Goal: Information Seeking & Learning: Check status

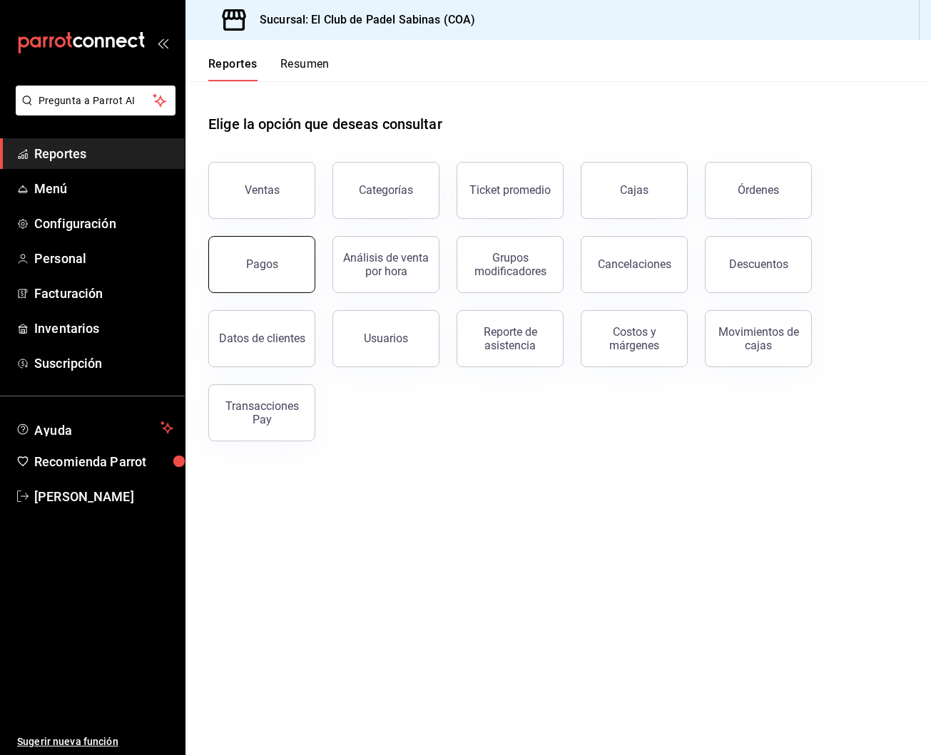
click at [262, 256] on button "Pagos" at bounding box center [261, 264] width 107 height 57
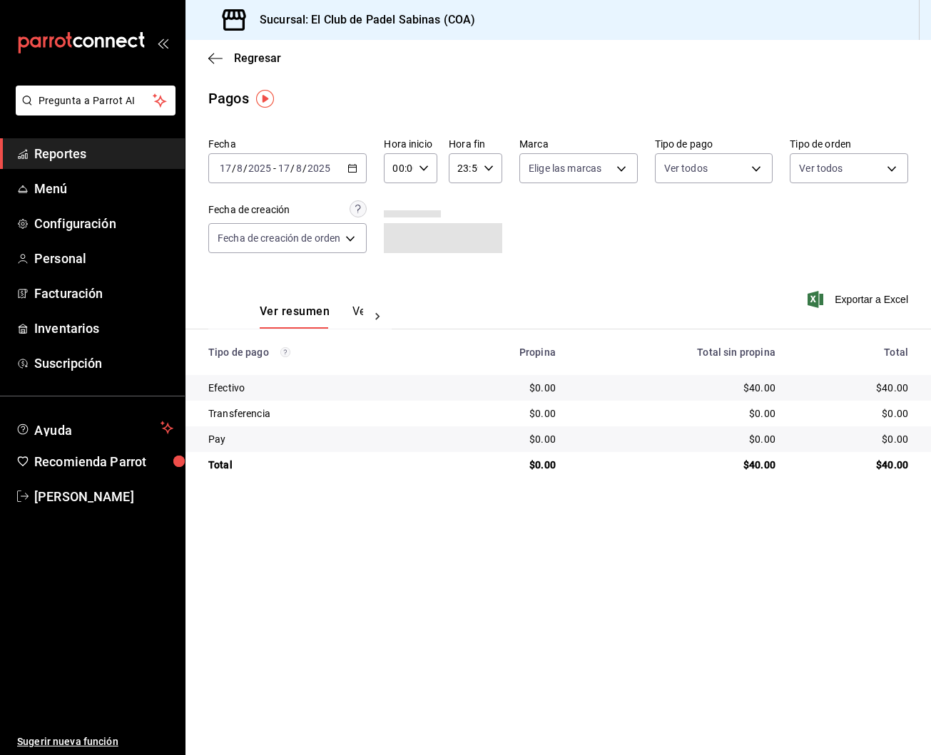
click at [413, 160] on input "00:00" at bounding box center [398, 168] width 29 height 29
click at [573, 234] on div at bounding box center [465, 377] width 931 height 755
click at [353, 169] on icon "button" at bounding box center [352, 168] width 10 height 10
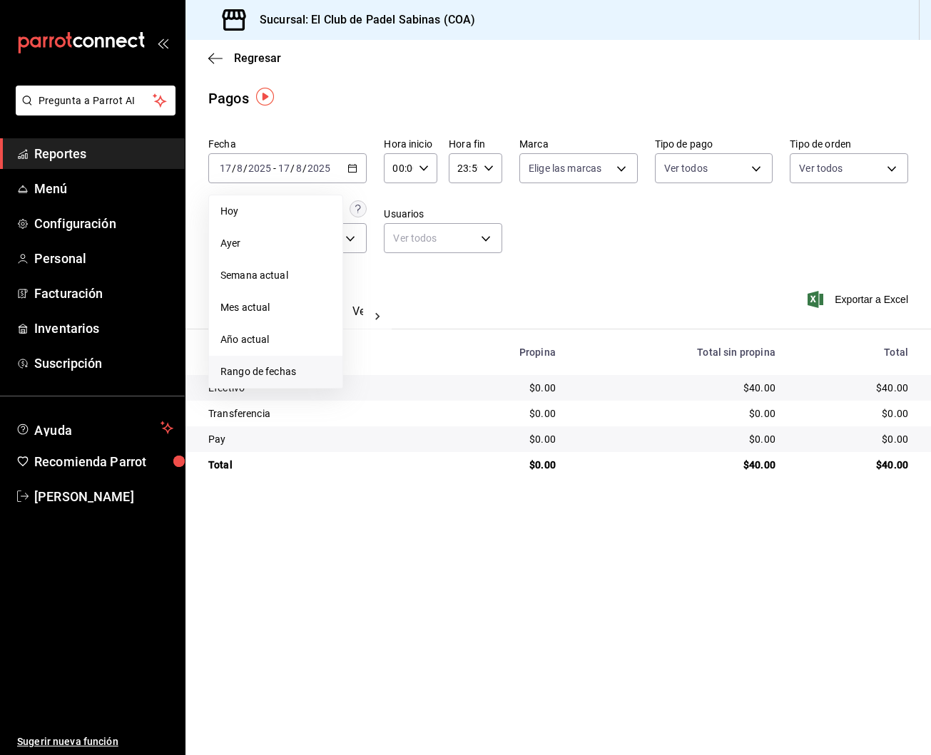
click at [299, 371] on span "Rango de fechas" at bounding box center [275, 371] width 111 height 15
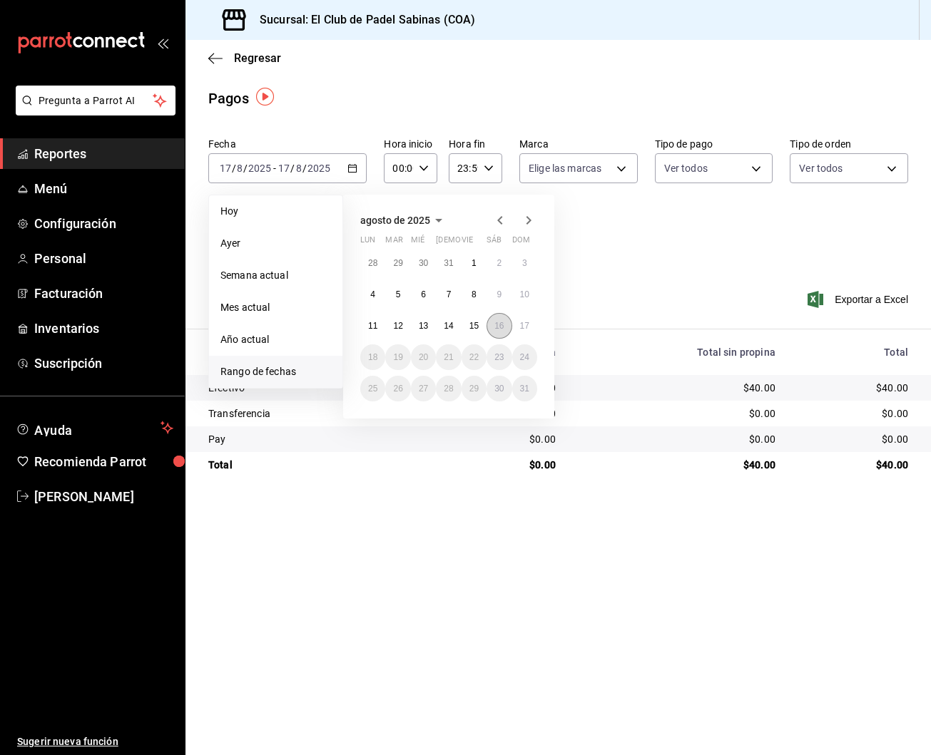
click at [491, 328] on button "16" at bounding box center [498, 326] width 25 height 26
click at [507, 329] on button "16" at bounding box center [498, 326] width 25 height 26
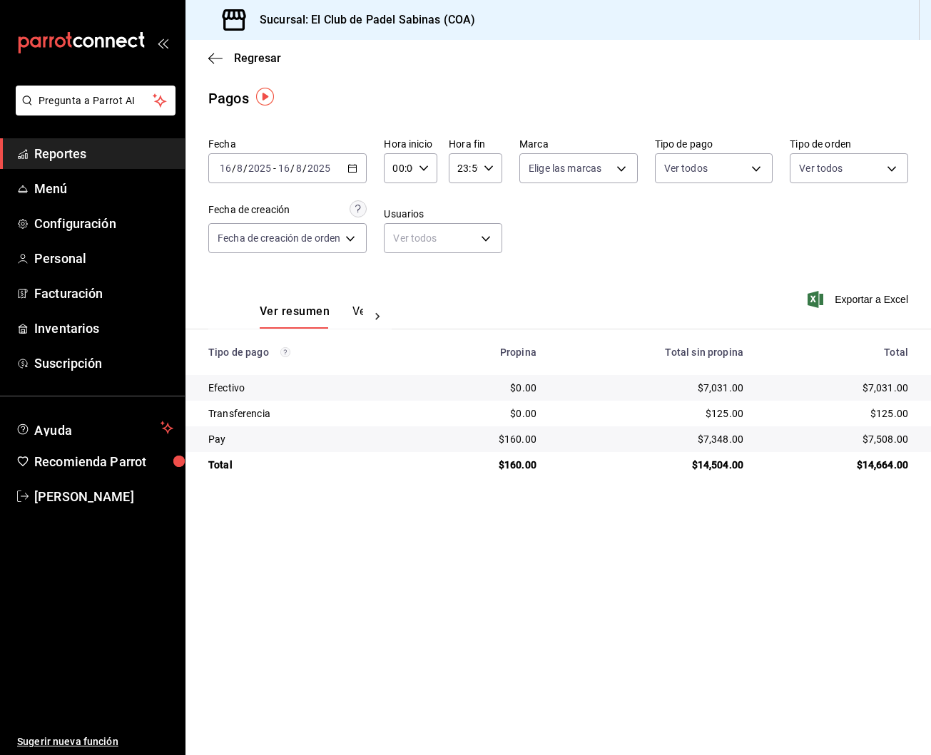
click at [364, 167] on div "2025-08-16 16 / 8 / 2025 - 2025-08-16 16 / 8 / 2025" at bounding box center [287, 168] width 158 height 30
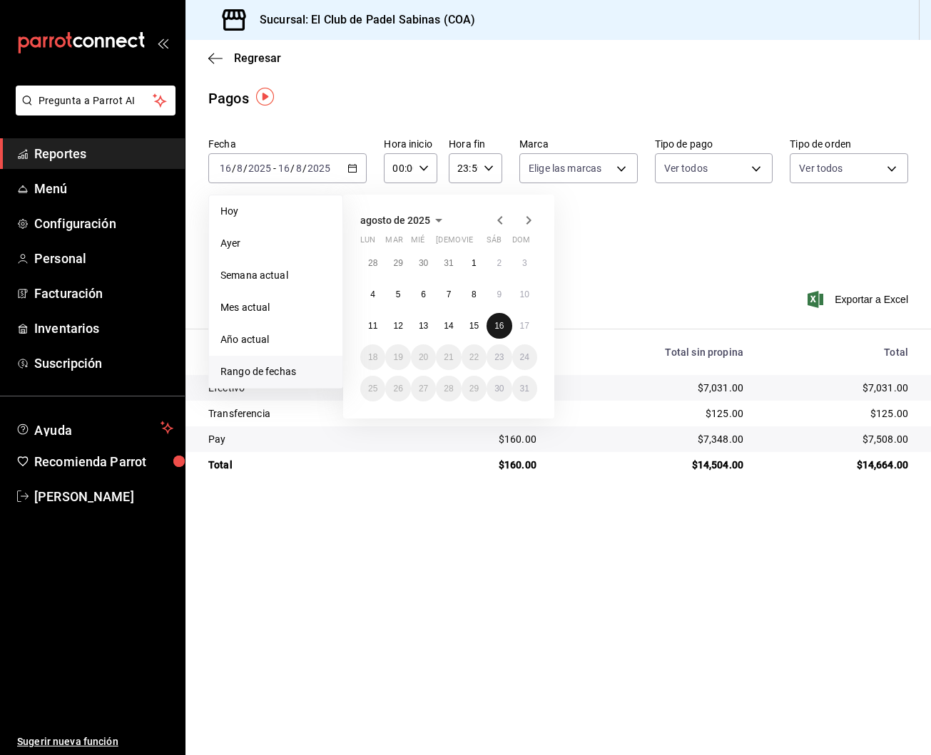
click at [500, 321] on abbr "16" at bounding box center [498, 326] width 9 height 10
click at [523, 324] on abbr "17" at bounding box center [524, 326] width 9 height 10
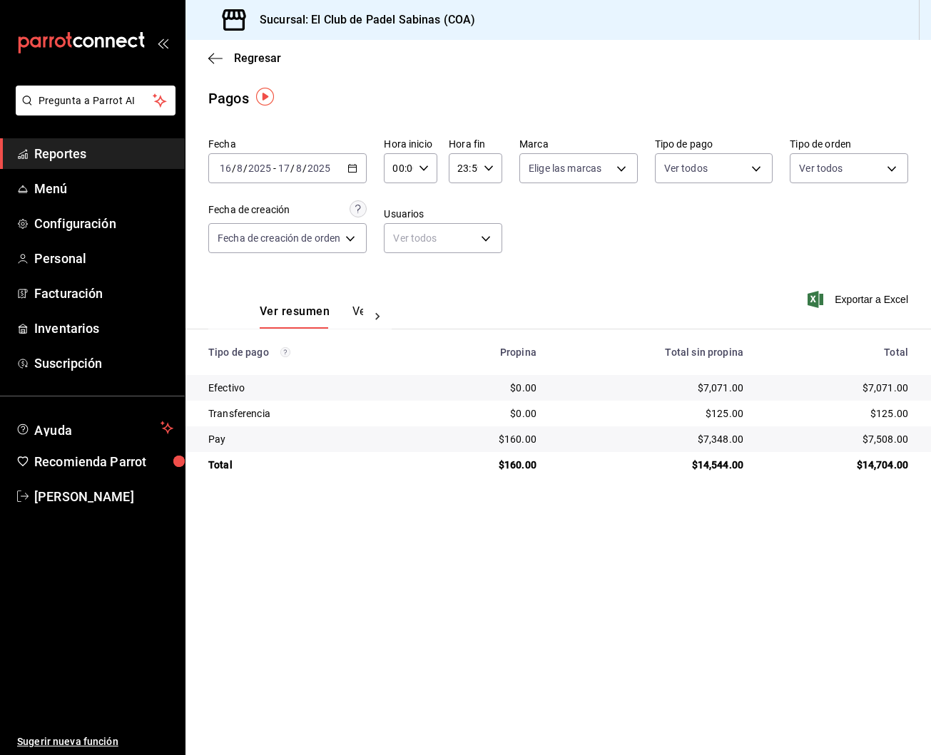
click at [425, 169] on icon "button" at bounding box center [424, 168] width 10 height 10
click at [404, 274] on button "15" at bounding box center [398, 262] width 21 height 29
type input "15:00"
click at [670, 268] on div at bounding box center [465, 377] width 931 height 755
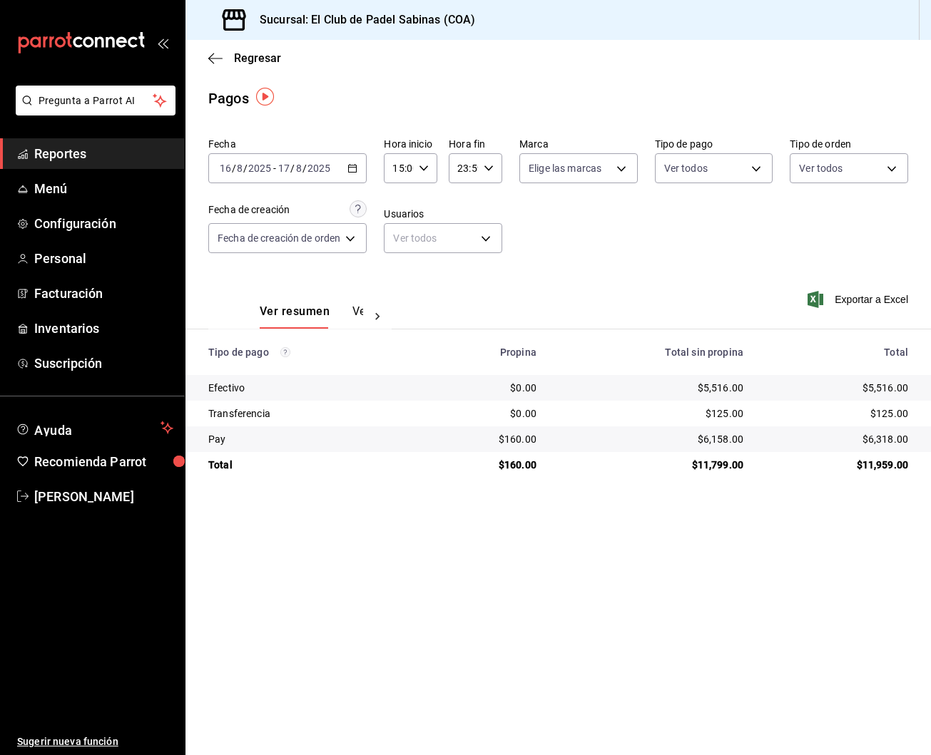
scroll to position [0, 0]
click at [700, 91] on div "Pagos" at bounding box center [557, 98] width 745 height 21
click at [572, 279] on div "Ver resumen Ver pagos Exportar a Excel" at bounding box center [557, 308] width 745 height 76
click at [662, 318] on div "Ver resumen Ver pagos Exportar a Excel" at bounding box center [557, 308] width 745 height 76
click at [115, 153] on span "Reportes" at bounding box center [103, 153] width 139 height 19
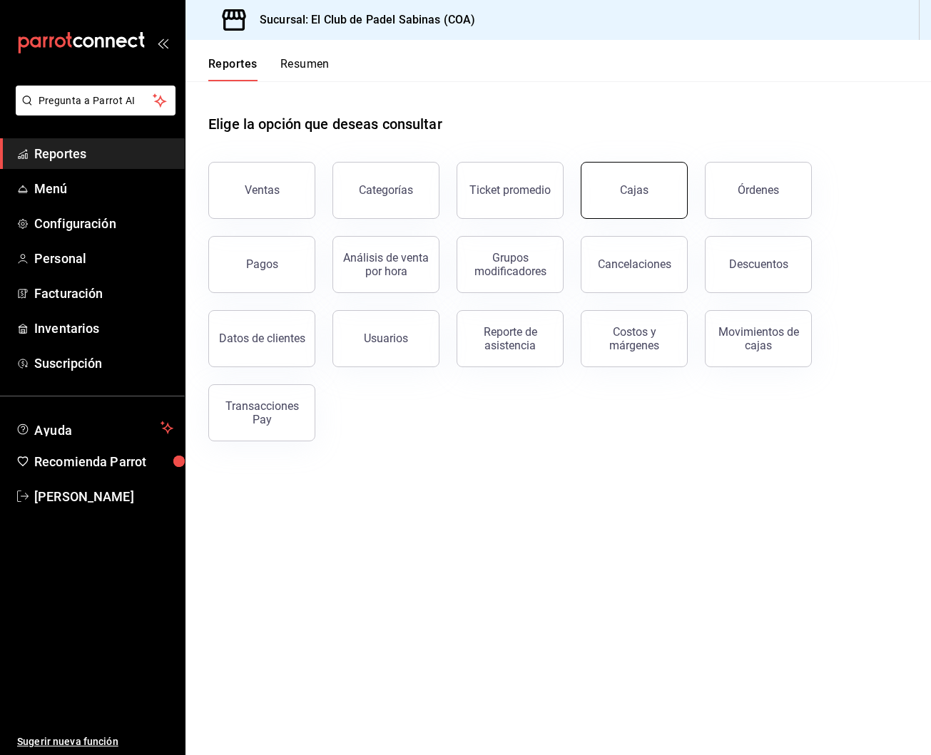
click at [660, 200] on button "Cajas" at bounding box center [633, 190] width 107 height 57
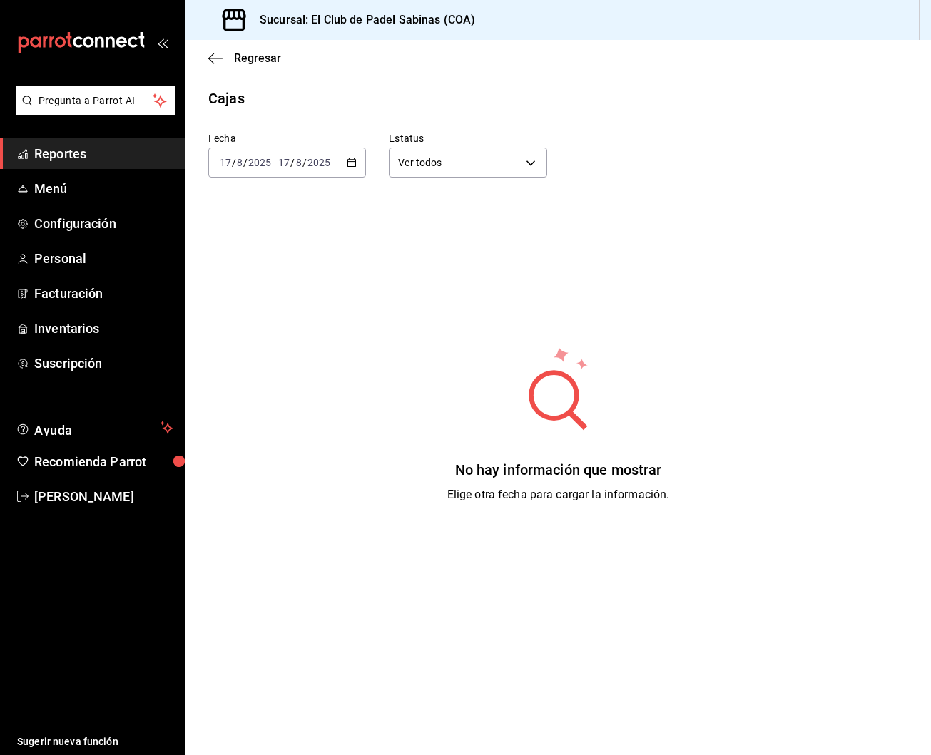
click at [351, 168] on div "2025-08-17 17 / 8 / 2025 - 2025-08-17 17 / 8 / 2025" at bounding box center [287, 163] width 158 height 30
click at [286, 237] on span "Ayer" at bounding box center [275, 237] width 111 height 15
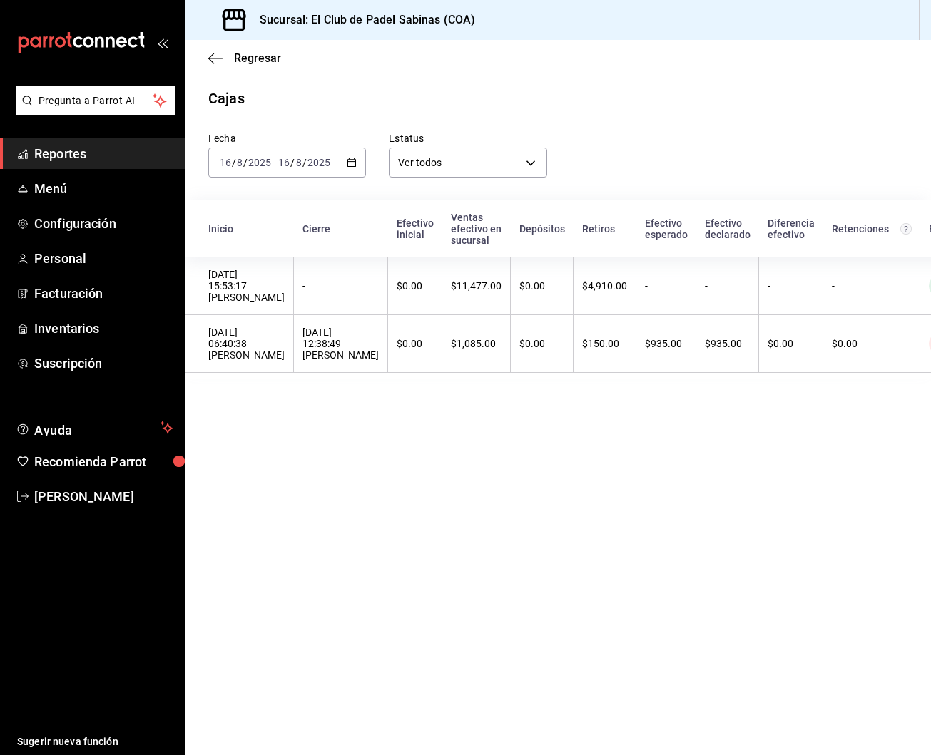
click at [127, 156] on span "Reportes" at bounding box center [103, 153] width 139 height 19
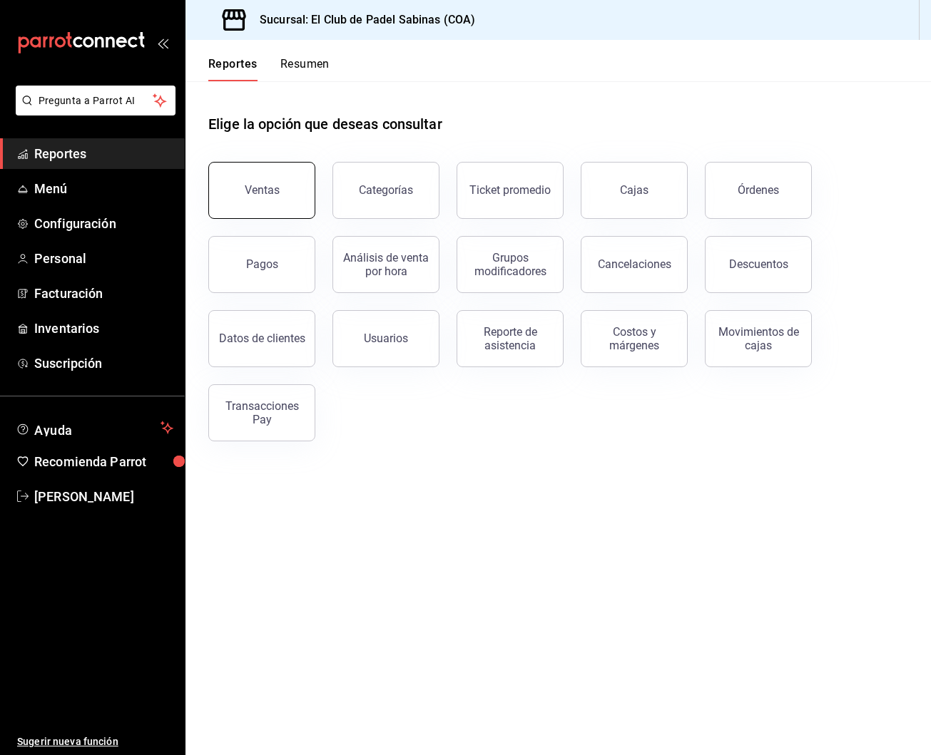
click at [245, 195] on button "Ventas" at bounding box center [261, 190] width 107 height 57
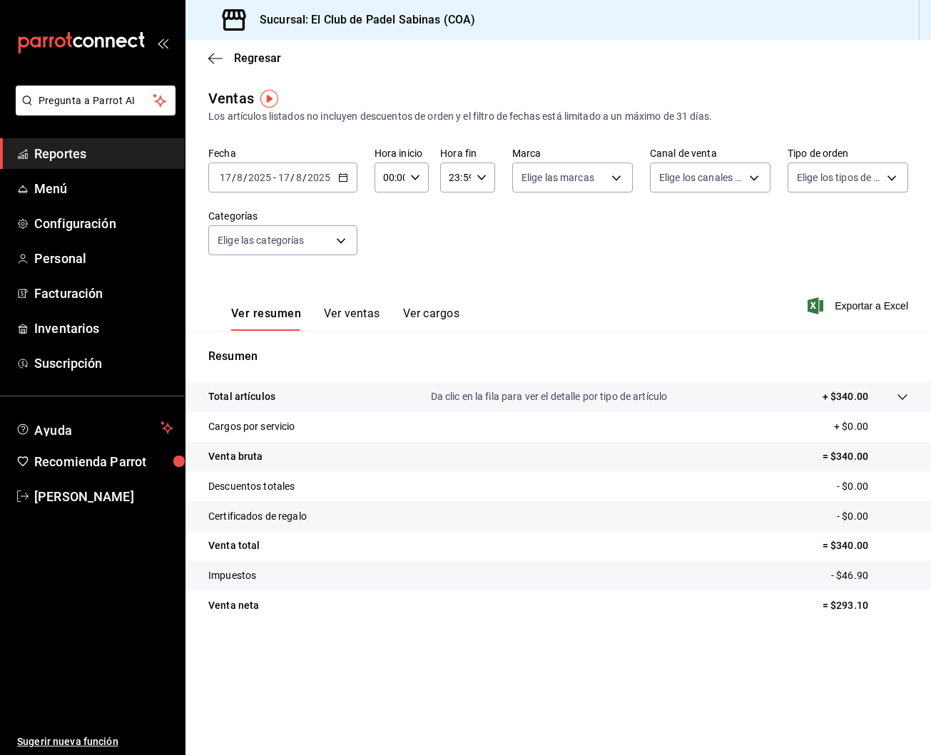
click at [339, 180] on icon "button" at bounding box center [343, 178] width 10 height 10
click at [304, 347] on span "Rango de fechas" at bounding box center [275, 349] width 111 height 15
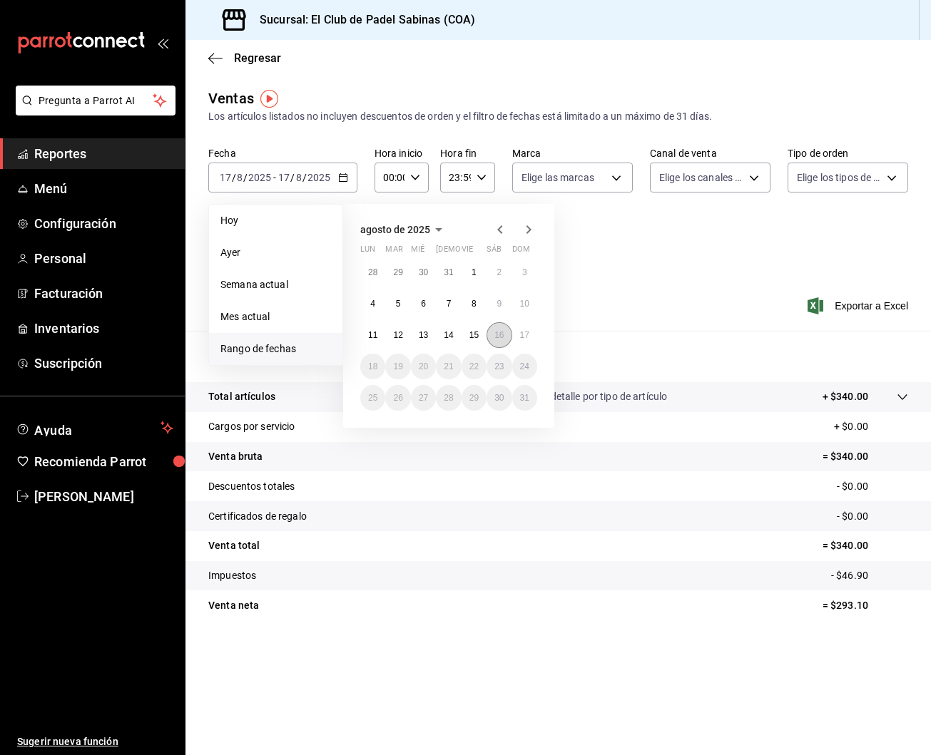
click at [497, 335] on abbr "16" at bounding box center [498, 335] width 9 height 10
click at [526, 335] on abbr "17" at bounding box center [524, 335] width 9 height 10
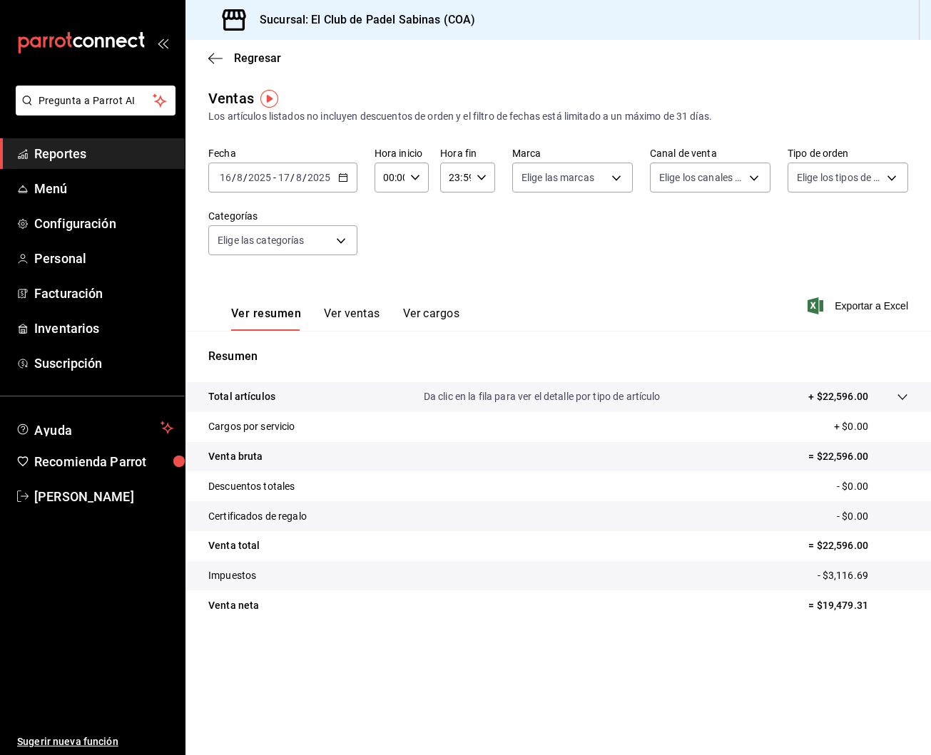
click at [418, 177] on icon "button" at bounding box center [415, 178] width 10 height 10
click at [417, 177] on div at bounding box center [465, 377] width 931 height 755
click at [417, 177] on \(Stroke\) "button" at bounding box center [415, 177] width 9 height 5
click at [389, 242] on span "15" at bounding box center [386, 235] width 5 height 11
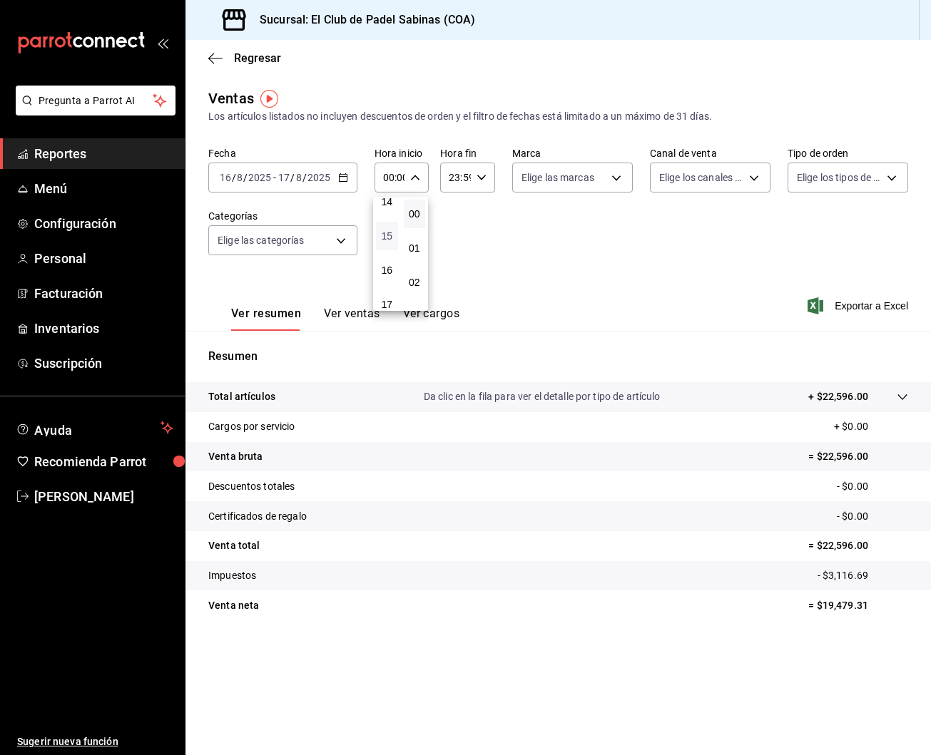
type input "15:00"
click at [342, 304] on div at bounding box center [465, 377] width 931 height 755
click at [339, 313] on div "00 01 02 03 04 05 06 07 08 09 10 11 12 13 14 15 16 17 18 19 20 21 22 23 00 01 0…" at bounding box center [465, 379] width 931 height 751
click at [339, 313] on button "Ver ventas" at bounding box center [352, 319] width 56 height 24
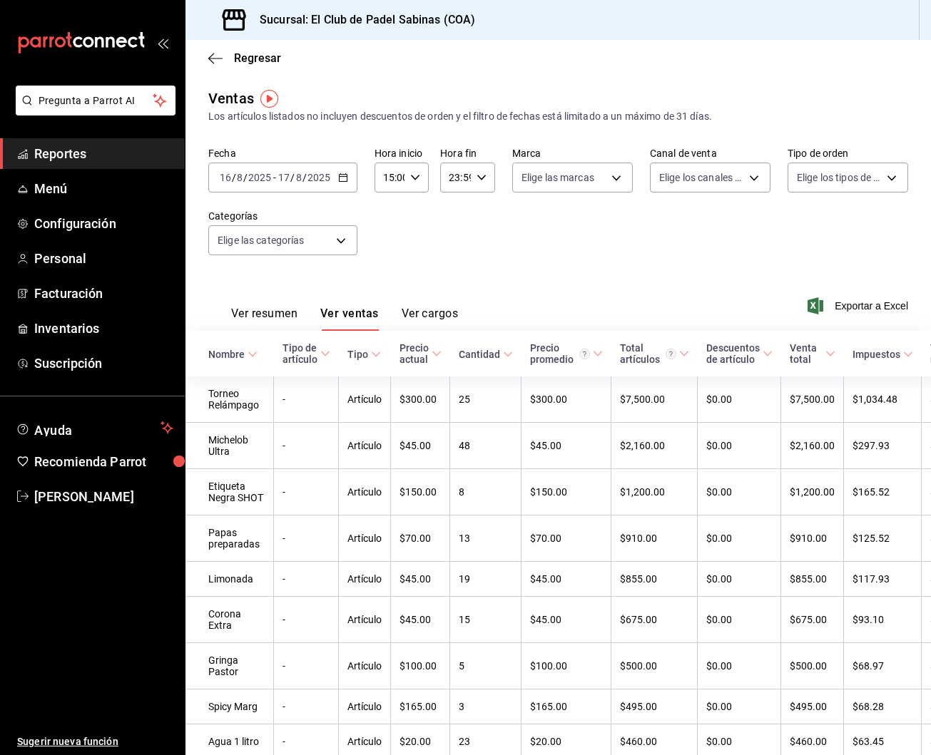
click at [69, 150] on span "Reportes" at bounding box center [103, 153] width 139 height 19
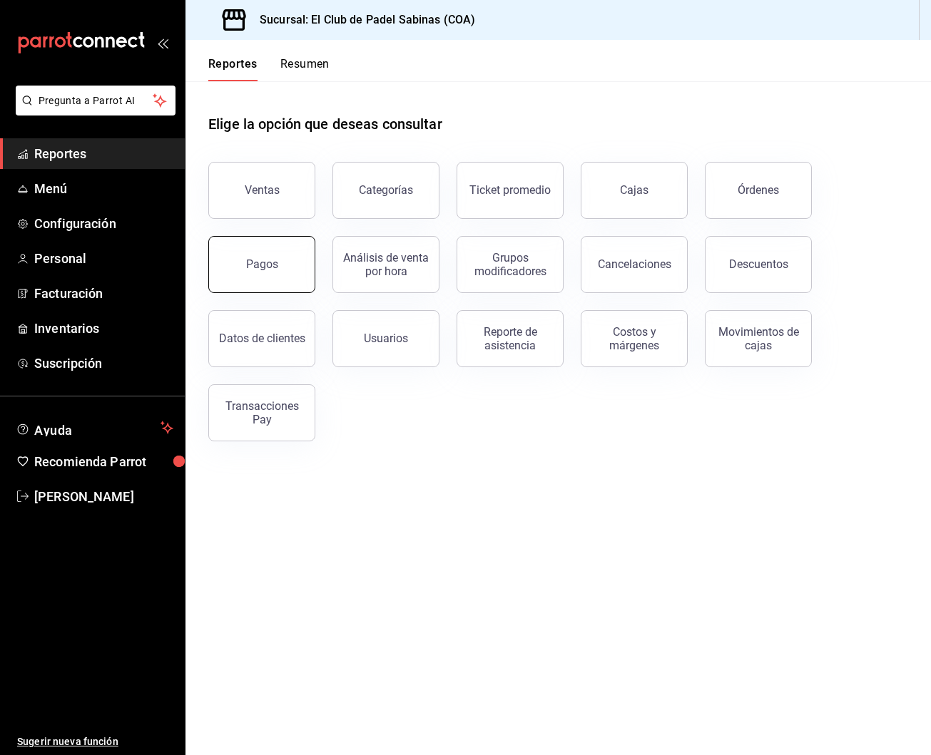
click at [237, 258] on button "Pagos" at bounding box center [261, 264] width 107 height 57
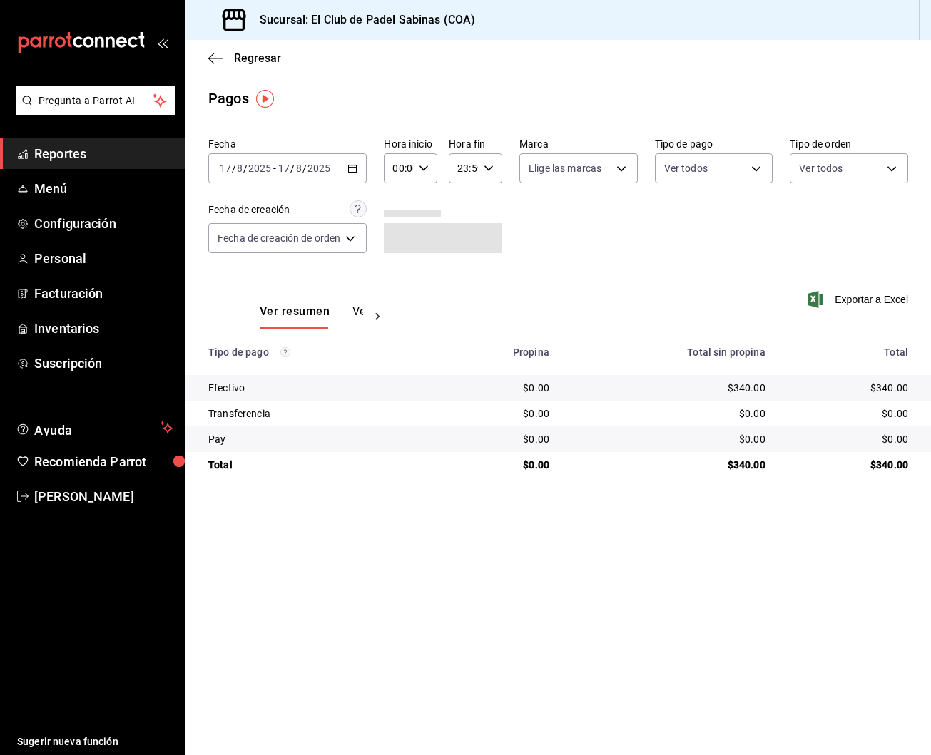
click at [356, 170] on icon "button" at bounding box center [352, 168] width 10 height 10
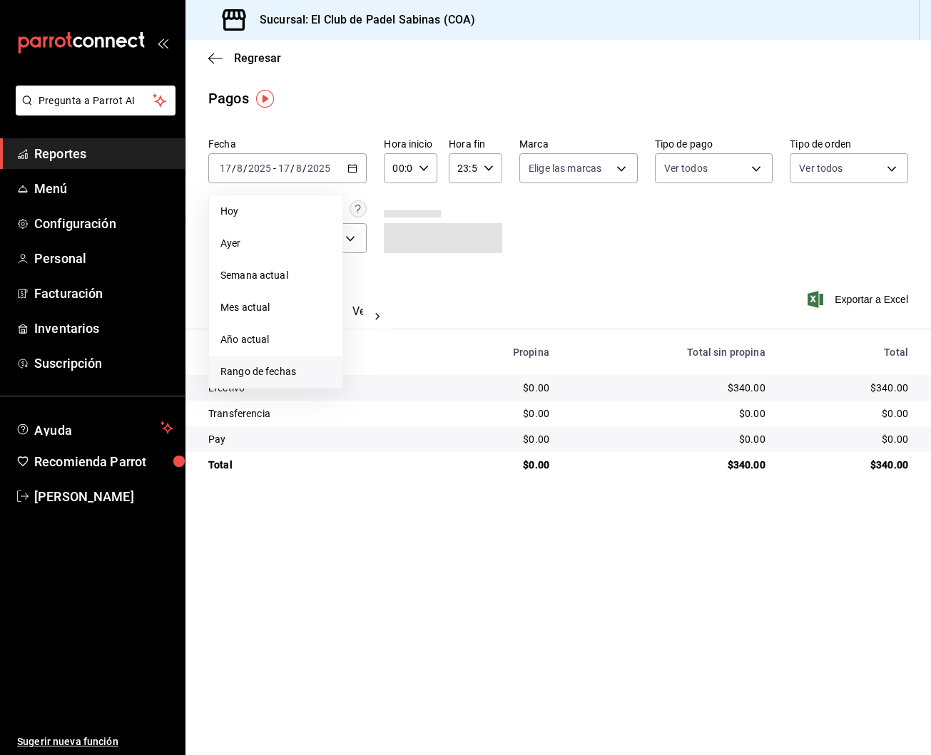
click at [288, 364] on li "Rango de fechas" at bounding box center [275, 372] width 133 height 32
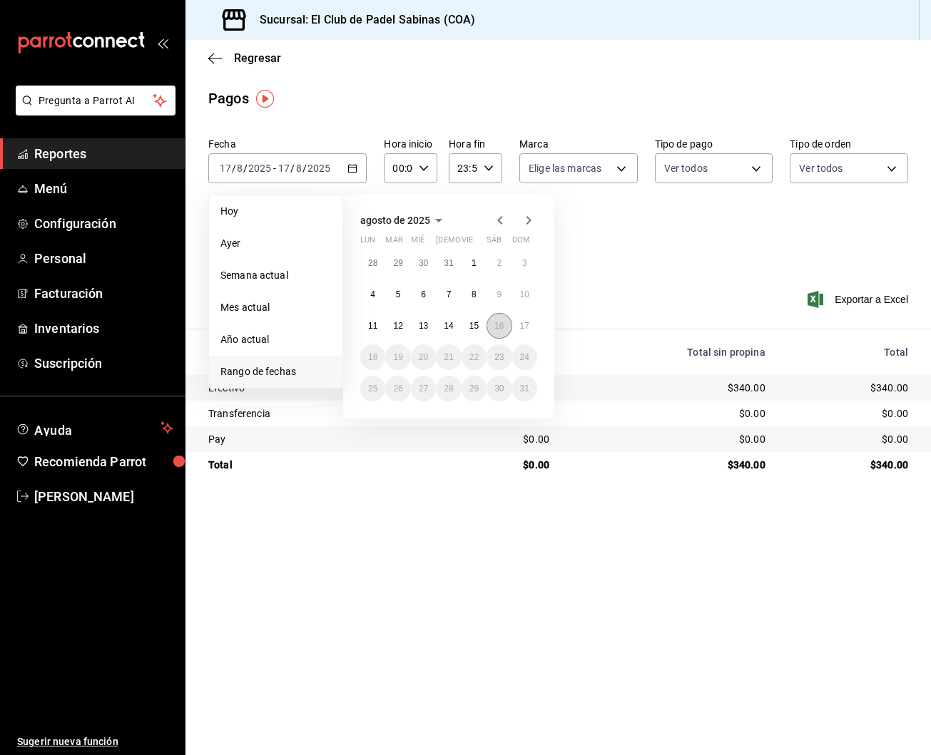
click at [488, 325] on button "16" at bounding box center [498, 326] width 25 height 26
click at [531, 326] on button "17" at bounding box center [524, 326] width 25 height 26
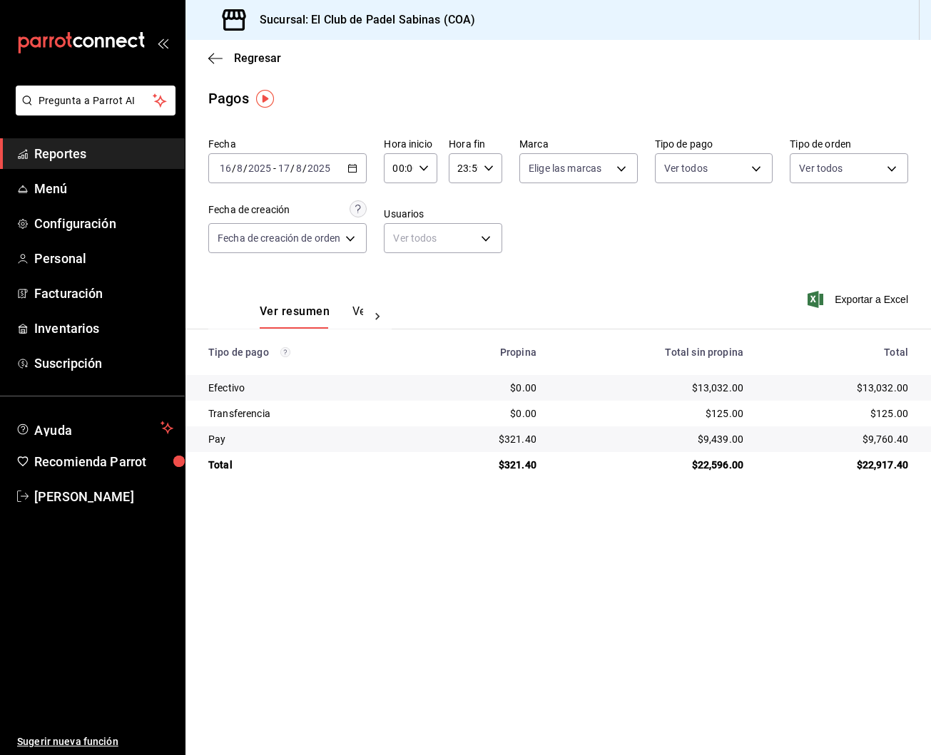
click at [426, 170] on icon "button" at bounding box center [424, 168] width 10 height 10
click at [401, 255] on span "15" at bounding box center [398, 248] width 4 height 11
type input "15:00"
click at [575, 272] on div at bounding box center [465, 377] width 931 height 755
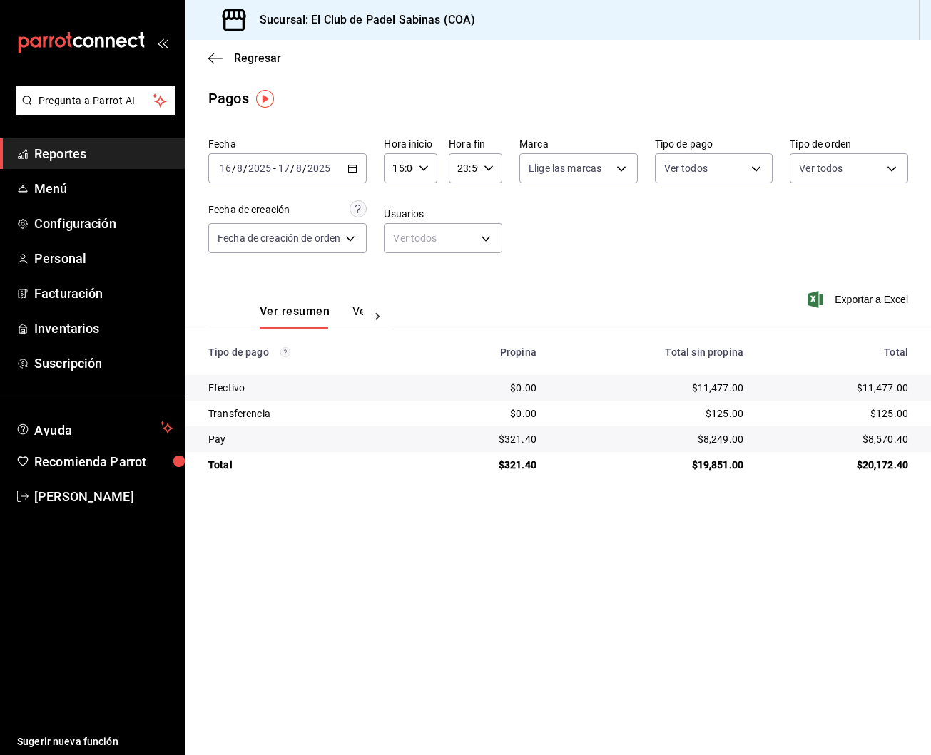
click at [96, 168] on link "Reportes" at bounding box center [92, 153] width 185 height 31
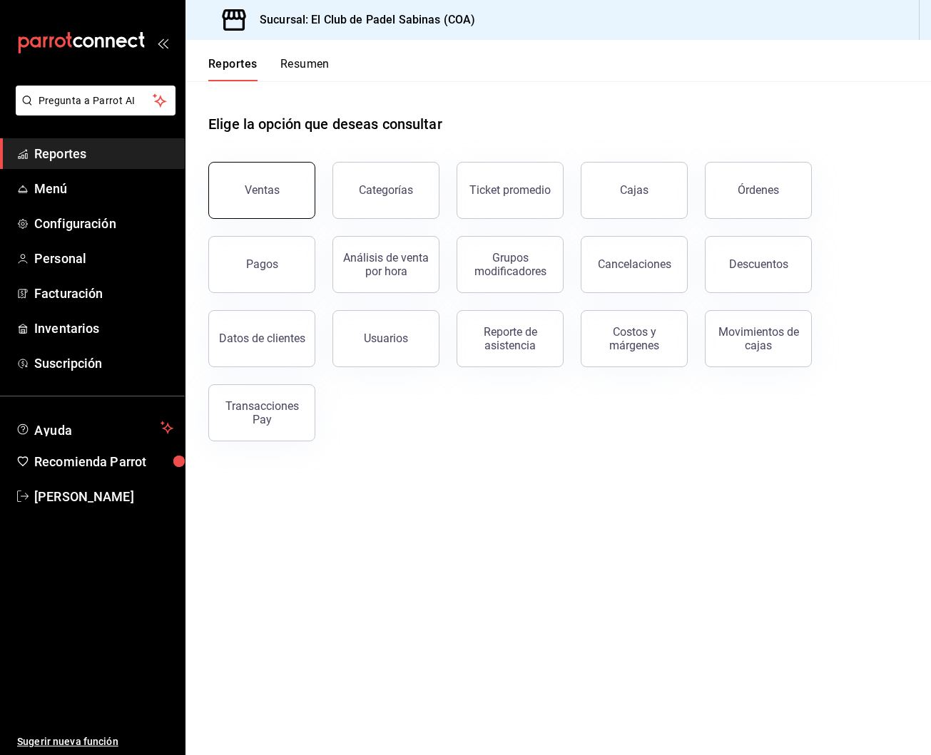
click at [250, 198] on button "Ventas" at bounding box center [261, 190] width 107 height 57
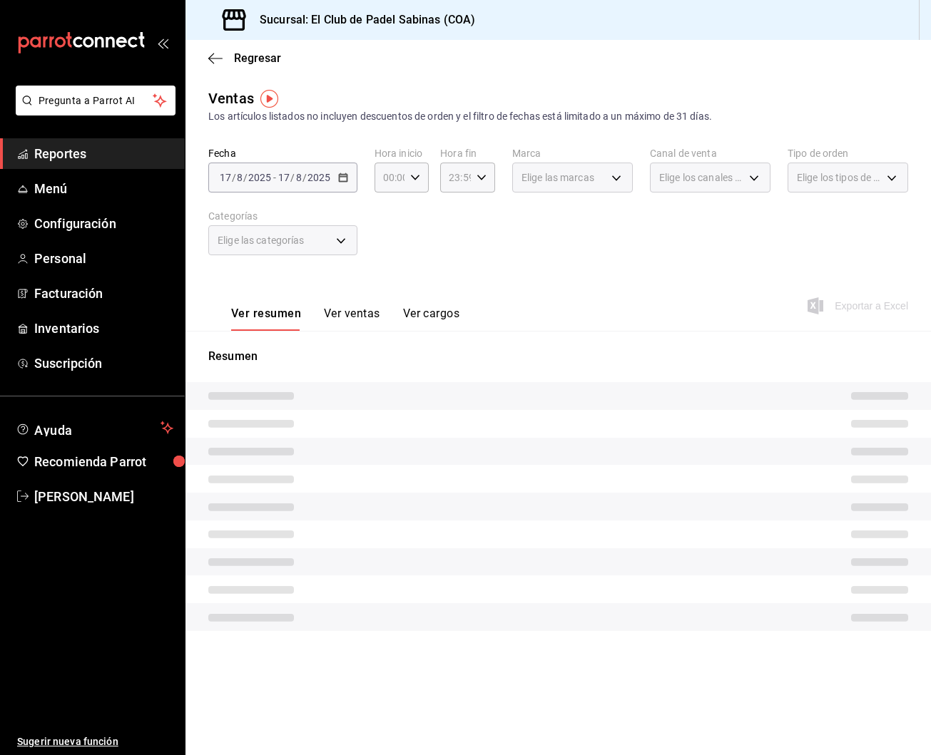
click at [365, 316] on button "Ver ventas" at bounding box center [352, 319] width 56 height 24
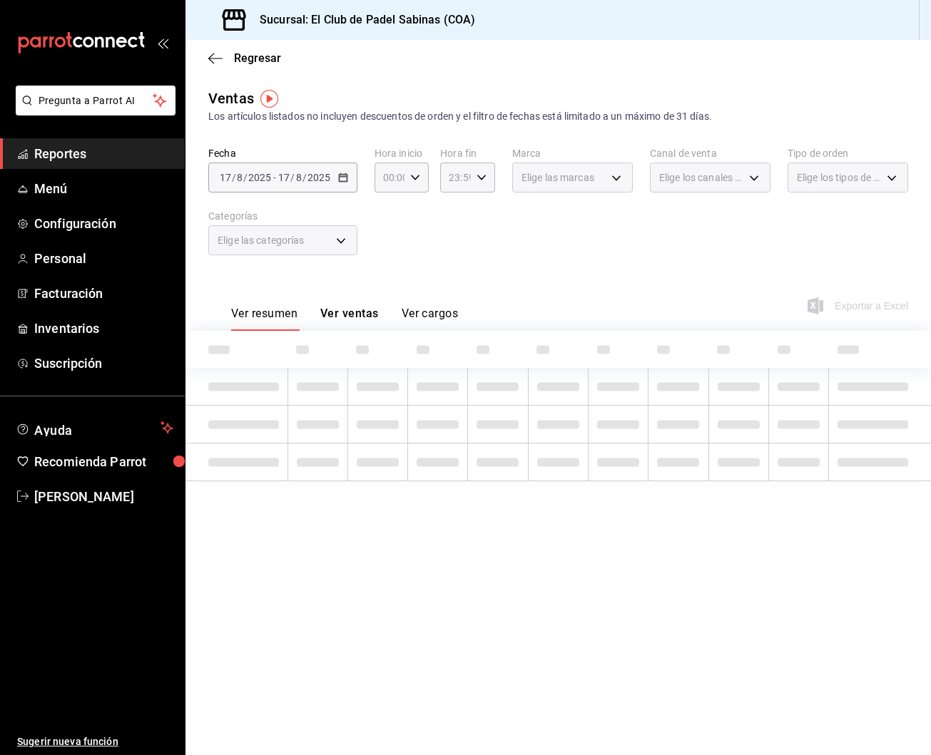
click at [368, 312] on button "Ver ventas" at bounding box center [349, 319] width 58 height 24
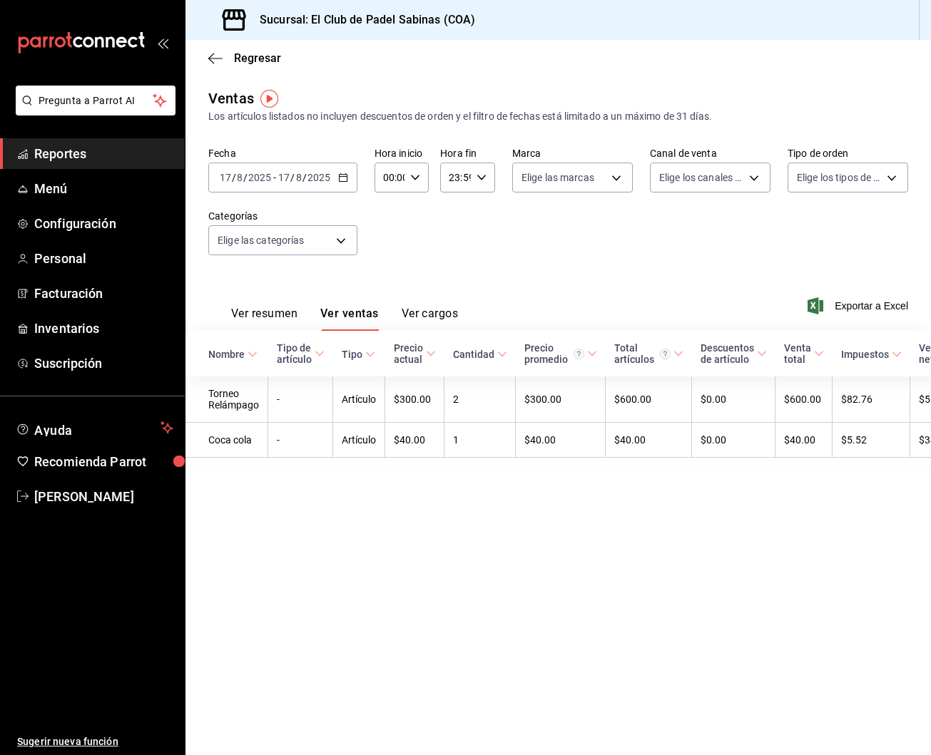
click at [408, 178] on div "00:00 Hora inicio" at bounding box center [401, 178] width 55 height 30
click at [343, 183] on div at bounding box center [465, 377] width 931 height 755
click at [343, 183] on div "00 01 02 03 04 05 06 07 08 09 10 11 12 13 14 15 16 17 18 19 20 21 22 23 00 01 0…" at bounding box center [465, 379] width 931 height 751
click at [344, 176] on icon "button" at bounding box center [343, 178] width 10 height 10
click at [307, 343] on span "Rango de fechas" at bounding box center [275, 349] width 111 height 15
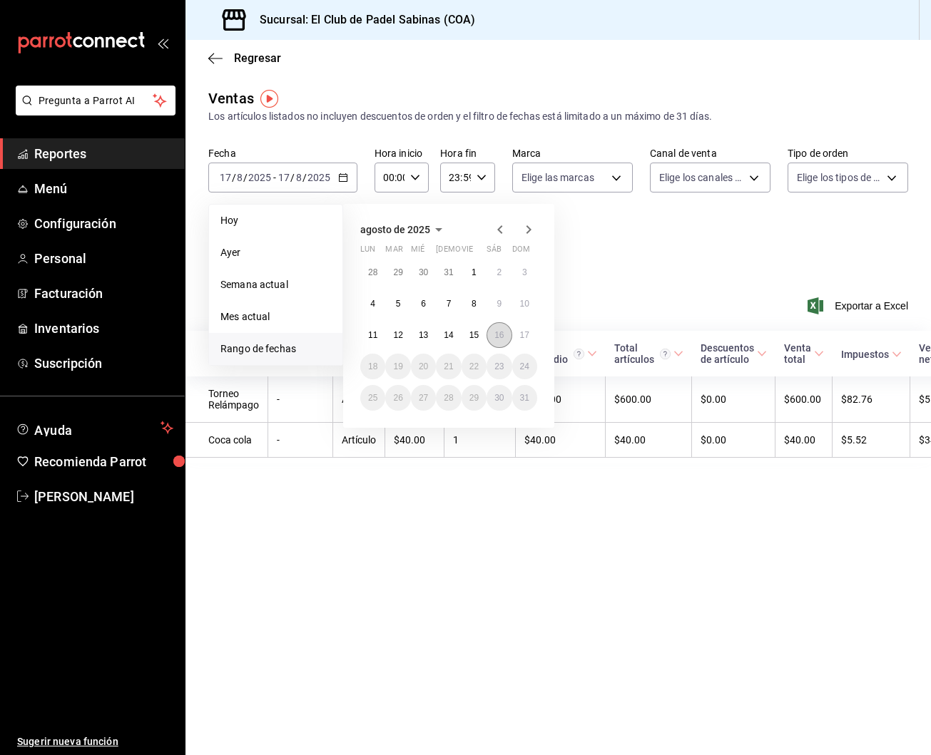
click at [491, 334] on button "16" at bounding box center [498, 335] width 25 height 26
click at [524, 335] on abbr "17" at bounding box center [524, 335] width 9 height 10
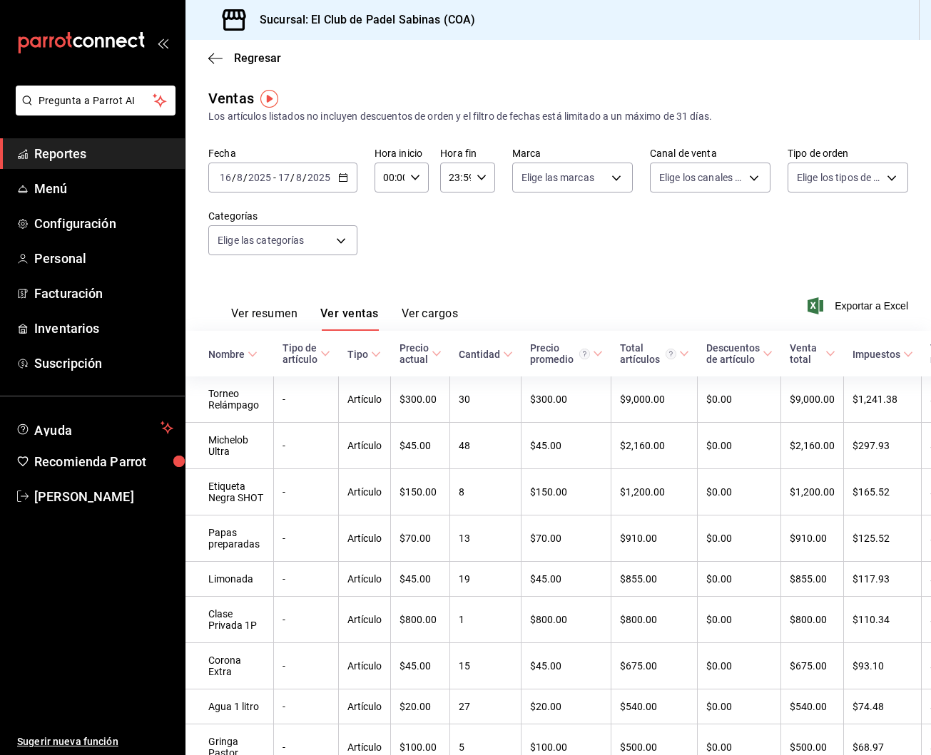
click at [598, 276] on div "Ver resumen Ver ventas Ver cargos Exportar a Excel" at bounding box center [557, 301] width 745 height 58
click at [410, 170] on div "00:00 Hora inicio" at bounding box center [401, 178] width 55 height 30
click at [385, 266] on span "15" at bounding box center [386, 260] width 5 height 11
type input "15:00"
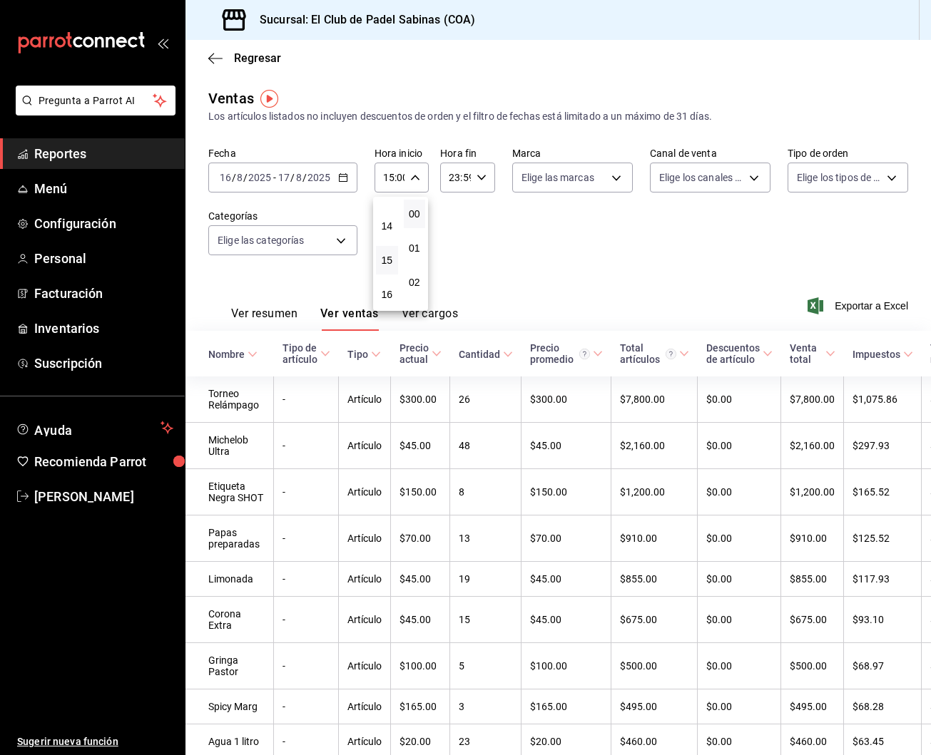
click at [638, 272] on div at bounding box center [465, 377] width 931 height 755
click at [132, 153] on span "Reportes" at bounding box center [103, 153] width 139 height 19
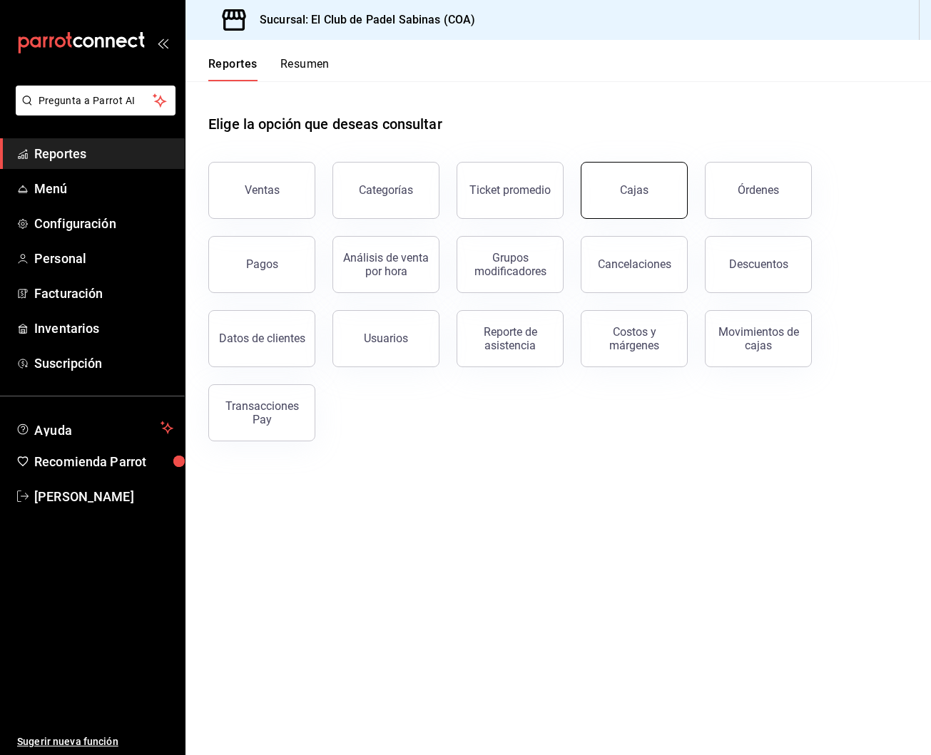
click at [652, 199] on button "Cajas" at bounding box center [633, 190] width 107 height 57
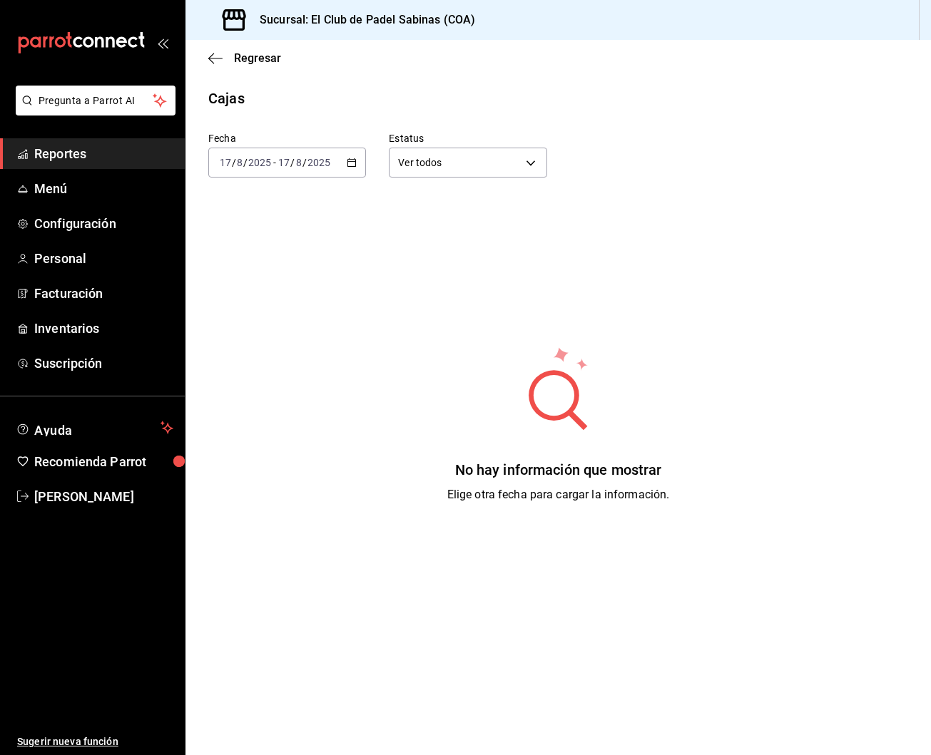
click at [351, 163] on icon "button" at bounding box center [352, 163] width 10 height 10
click at [309, 235] on span "Ayer" at bounding box center [275, 237] width 111 height 15
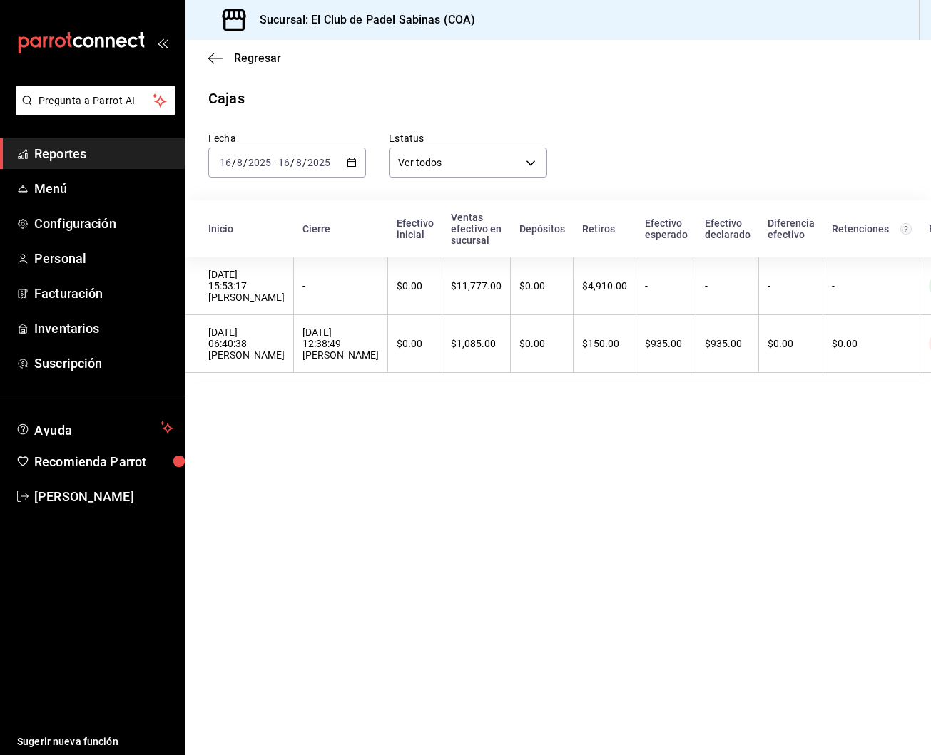
click at [737, 145] on div "Fecha 2025-08-16 16 / 8 / 2025 - 2025-08-16 16 / 8 / 2025 Estatus Ver todos ALL" at bounding box center [546, 143] width 722 height 68
click at [797, 91] on div "Cajas" at bounding box center [557, 98] width 745 height 21
